Goal: Task Accomplishment & Management: Use online tool/utility

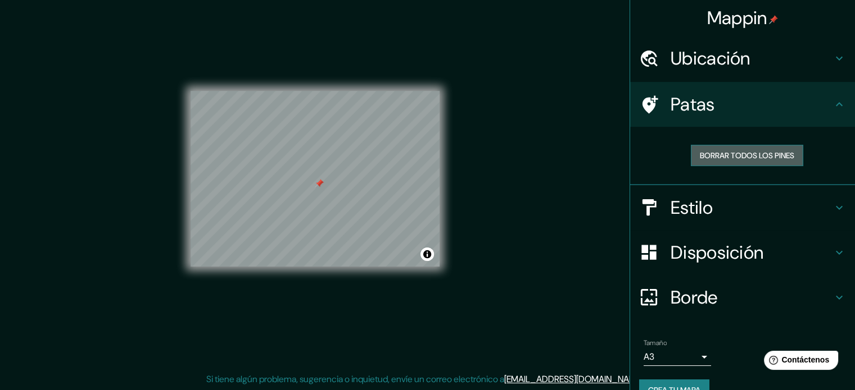
drag, startPoint x: 442, startPoint y: 138, endPoint x: 764, endPoint y: 161, distance: 322.7
click at [764, 161] on font "Borrar todos los pines" at bounding box center [747, 155] width 94 height 15
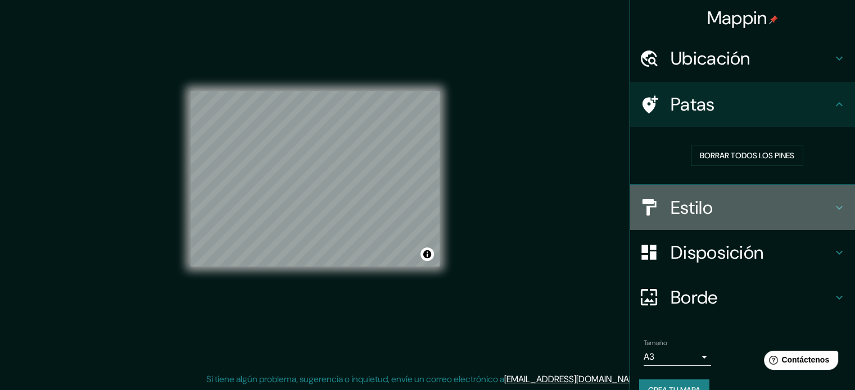
click at [717, 206] on h4 "Estilo" at bounding box center [751, 208] width 162 height 22
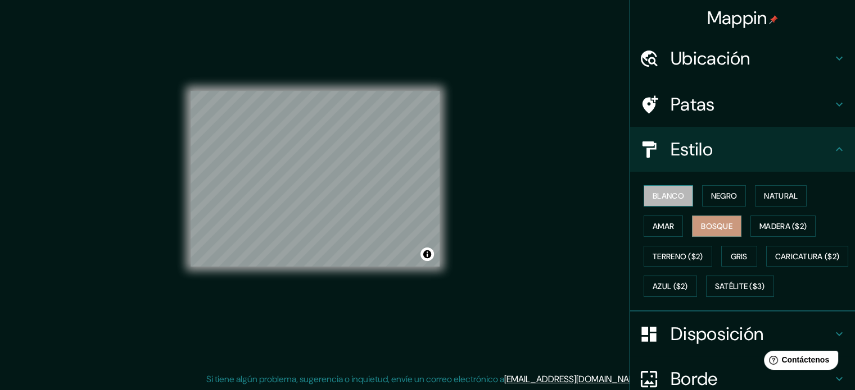
drag, startPoint x: 660, startPoint y: 186, endPoint x: 666, endPoint y: 202, distance: 16.9
click at [663, 194] on button "Blanco" at bounding box center [667, 195] width 49 height 21
click at [702, 202] on button "Negro" at bounding box center [724, 195] width 44 height 21
click at [643, 198] on button "Blanco" at bounding box center [667, 195] width 49 height 21
click at [764, 191] on font "Natural" at bounding box center [781, 196] width 34 height 10
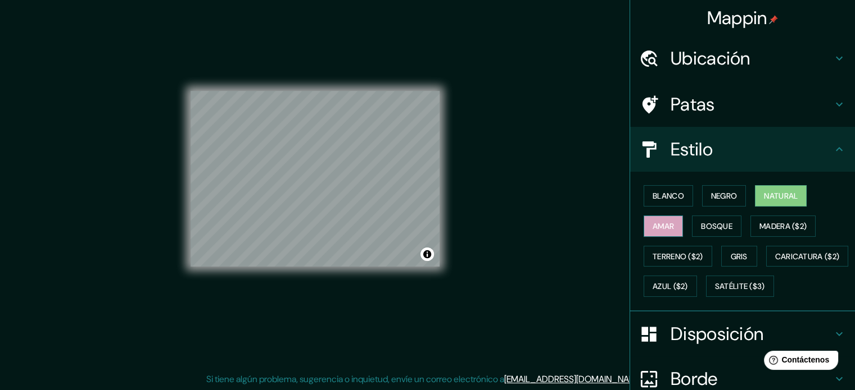
click at [652, 226] on font "Amar" at bounding box center [662, 226] width 21 height 10
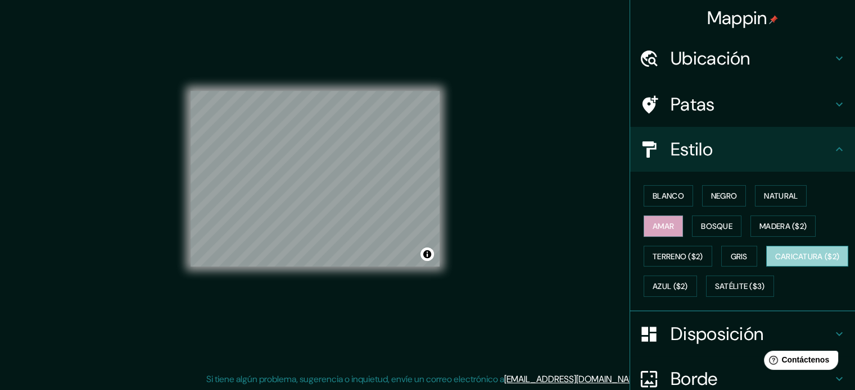
click at [766, 267] on button "Caricatura ($2)" at bounding box center [807, 256] width 83 height 21
click at [732, 261] on font "Gris" at bounding box center [738, 256] width 17 height 15
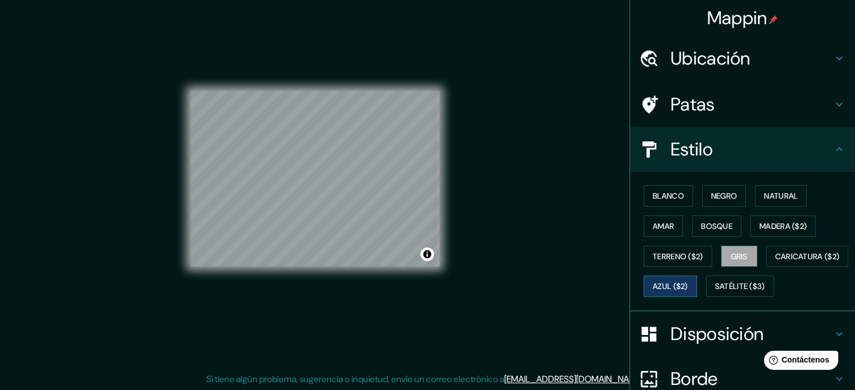
click at [697, 294] on button "Azul ($2)" at bounding box center [669, 286] width 53 height 21
click at [706, 297] on button "Satélite ($3)" at bounding box center [740, 286] width 68 height 21
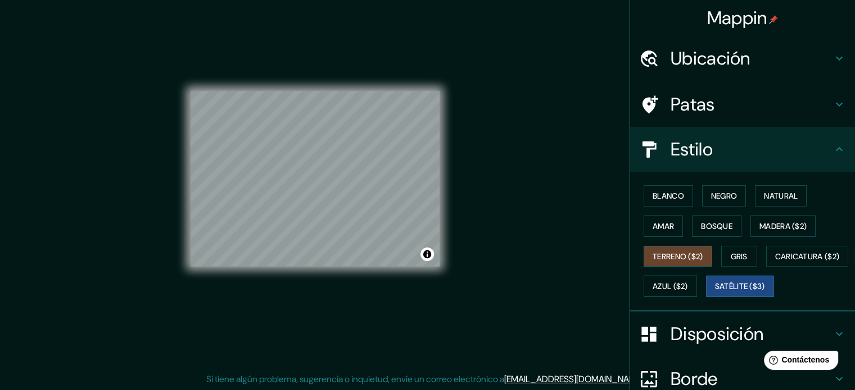
click at [660, 265] on button "Terreno ($2)" at bounding box center [677, 256] width 69 height 21
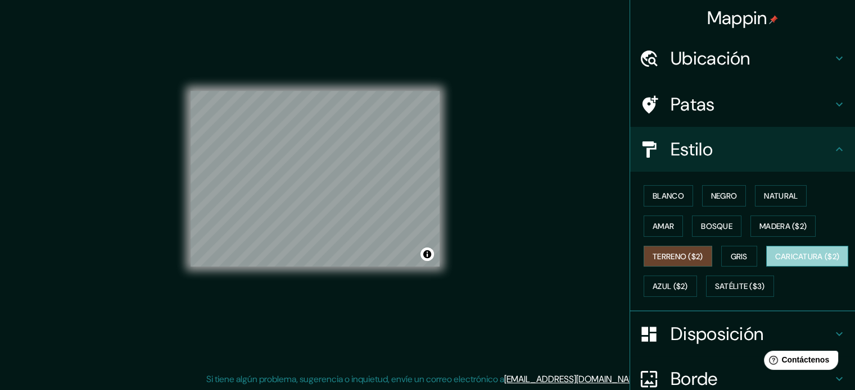
click at [775, 262] on font "Caricatura ($2)" at bounding box center [807, 257] width 65 height 10
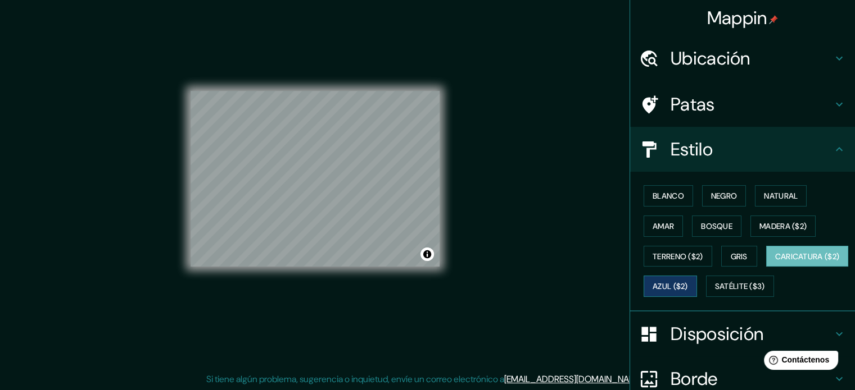
click at [688, 291] on font "Azul ($2)" at bounding box center [669, 286] width 35 height 15
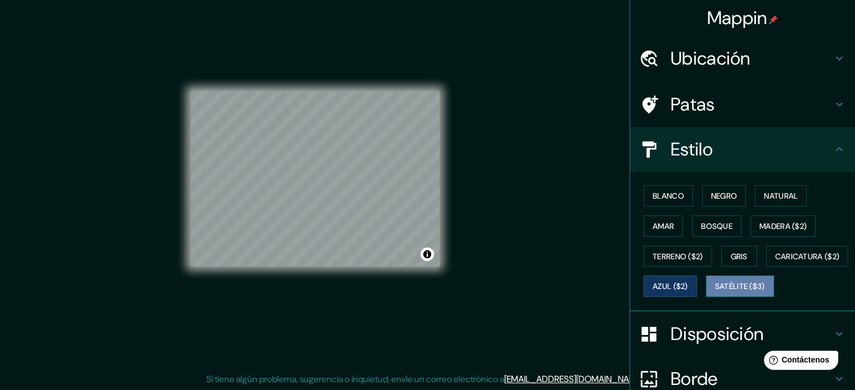
click at [706, 297] on button "Satélite ($3)" at bounding box center [740, 286] width 68 height 21
click at [666, 219] on font "Amar" at bounding box center [662, 226] width 21 height 15
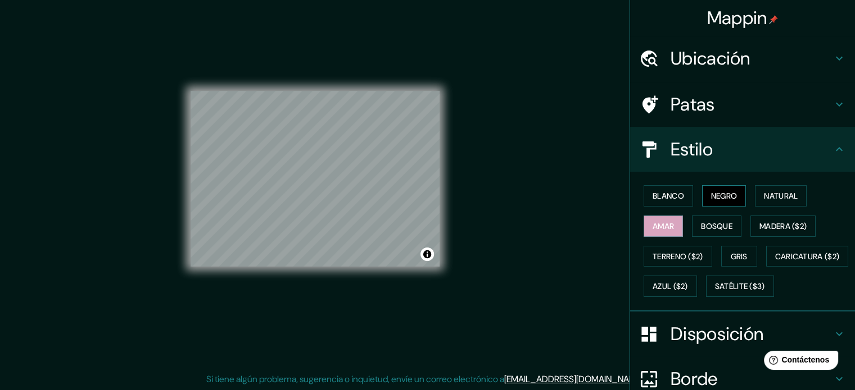
click at [719, 197] on font "Negro" at bounding box center [724, 196] width 26 height 10
click at [770, 197] on font "Natural" at bounding box center [781, 196] width 34 height 10
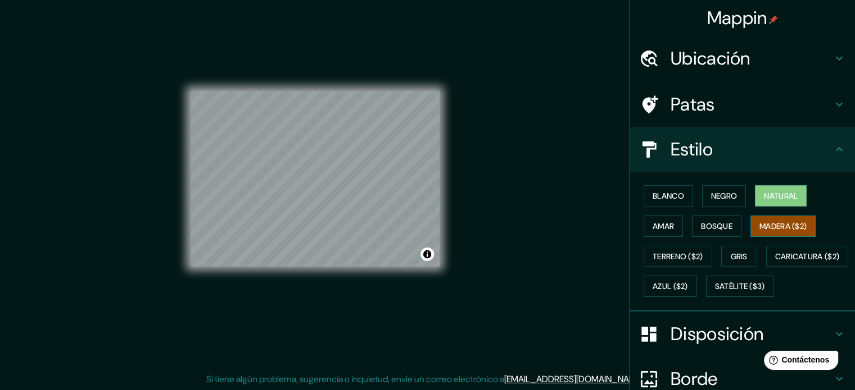
click at [767, 225] on font "Madera ($2)" at bounding box center [782, 226] width 47 height 10
click at [697, 287] on button "Azul ($2)" at bounding box center [669, 286] width 53 height 21
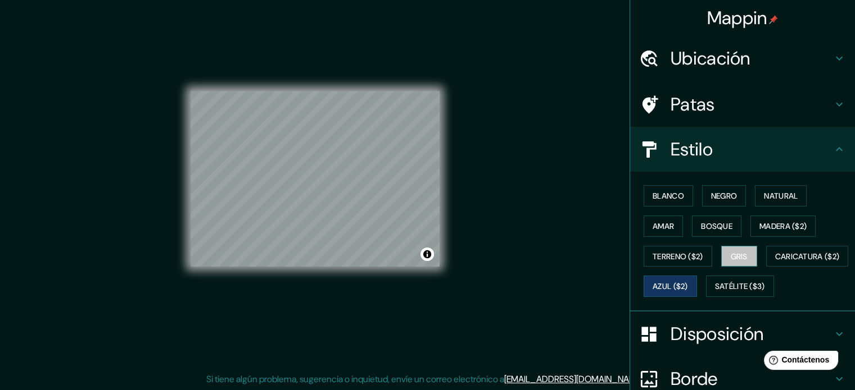
click at [730, 252] on font "Gris" at bounding box center [738, 257] width 17 height 10
